Goal: Use online tool/utility: Use online tool/utility

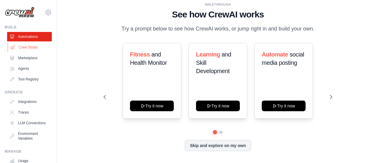
click at [31, 49] on link "Crew Studio" at bounding box center [30, 47] width 45 height 9
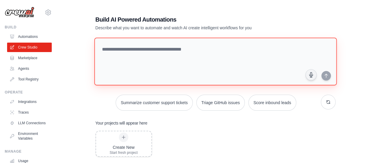
click at [177, 57] on textarea at bounding box center [215, 62] width 243 height 48
